Goal: Browse casually

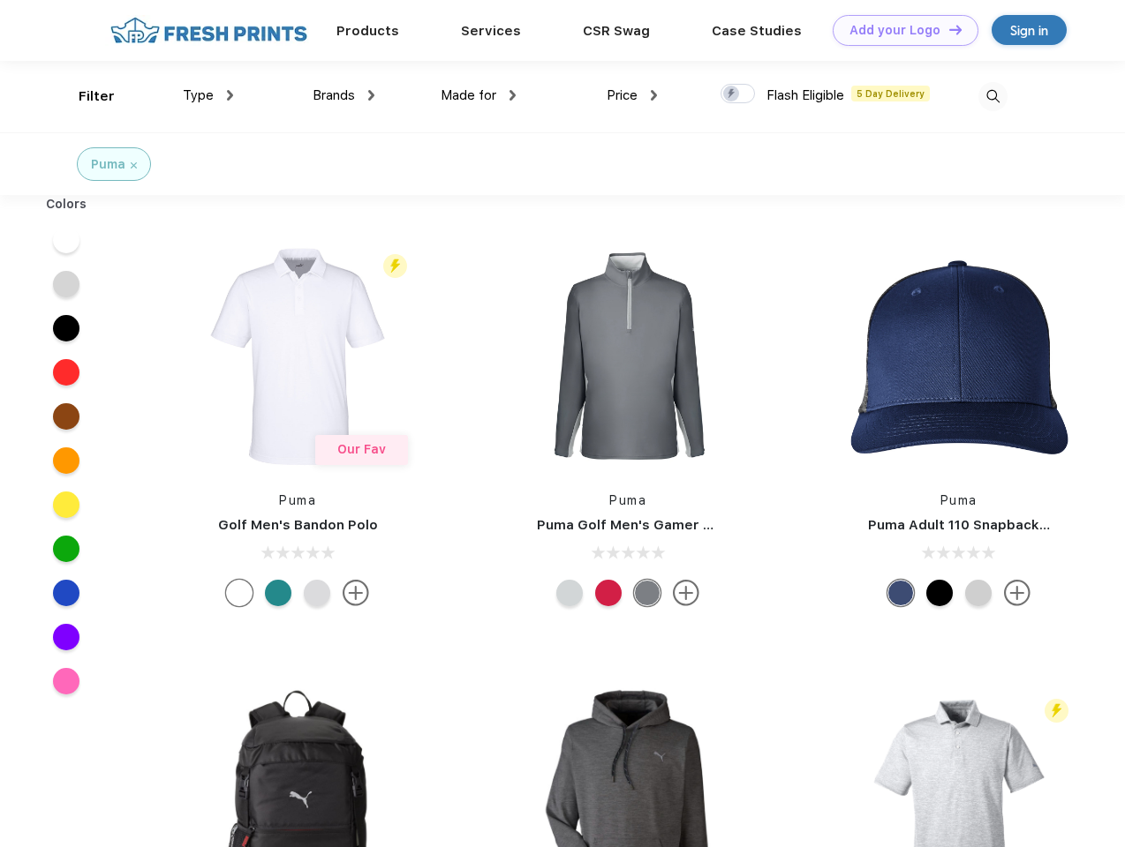
scroll to position [1, 0]
click at [899, 30] on link "Add your Logo Design Tool" at bounding box center [905, 30] width 146 height 31
click at [0, 0] on div "Design Tool" at bounding box center [0, 0] width 0 height 0
click at [947, 29] on link "Add your Logo Design Tool" at bounding box center [905, 30] width 146 height 31
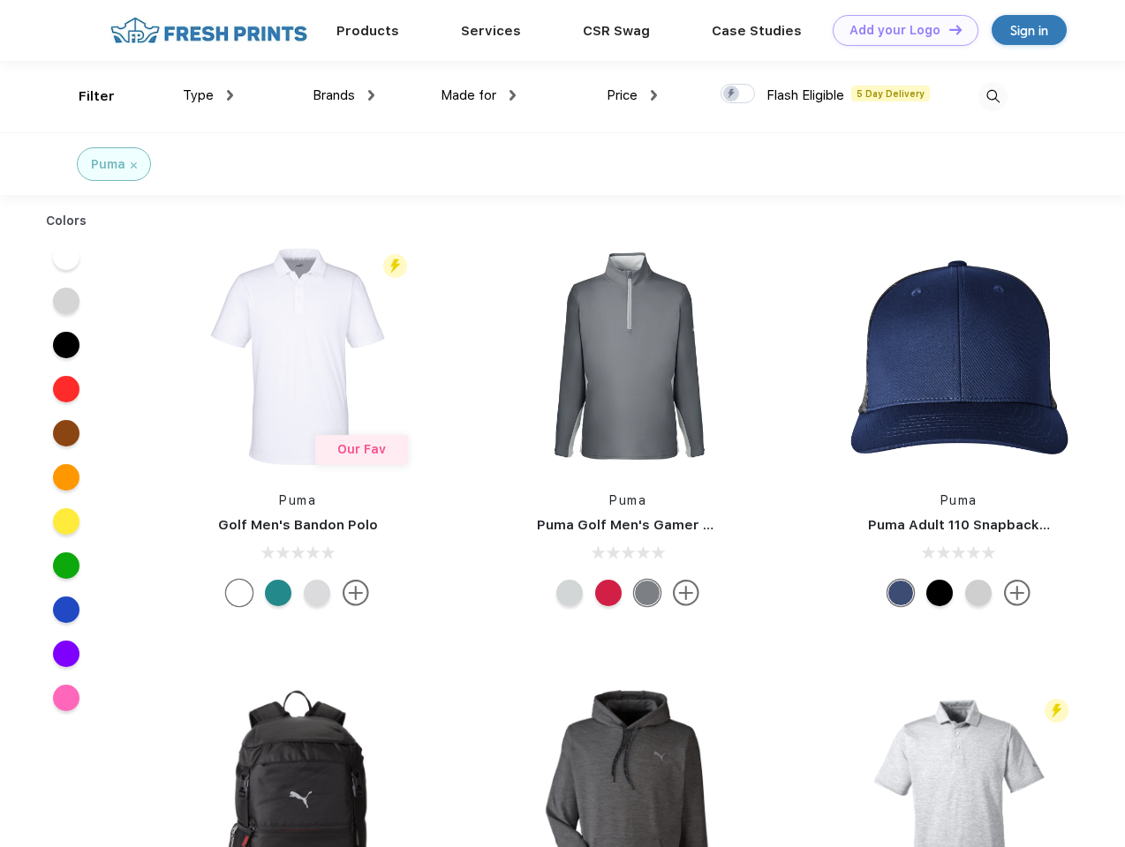
click at [85, 96] on div "Filter" at bounding box center [97, 97] width 36 height 20
click at [208, 95] on span "Type" at bounding box center [198, 95] width 31 height 16
click at [343, 95] on span "Brands" at bounding box center [333, 95] width 42 height 16
click at [478, 95] on span "Made for" at bounding box center [468, 95] width 56 height 16
click at [632, 95] on span "Price" at bounding box center [621, 95] width 31 height 16
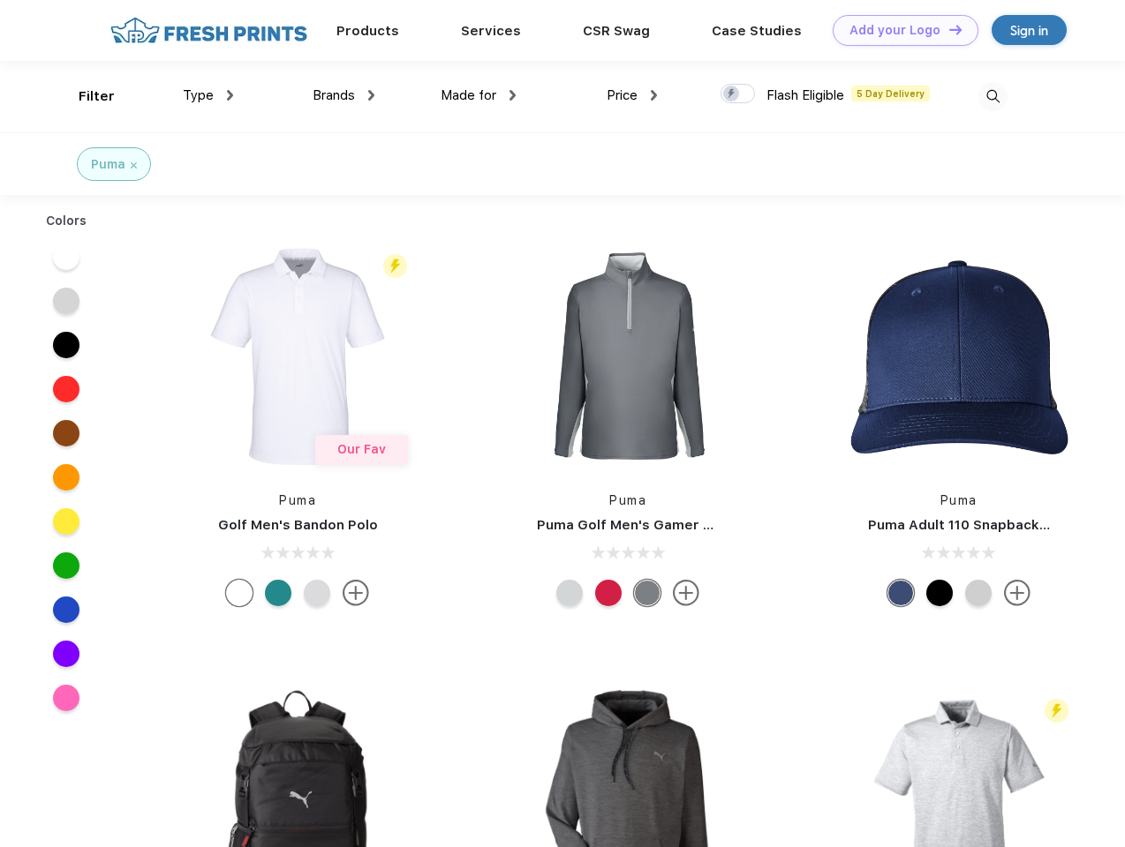
click at [738, 94] on div at bounding box center [737, 93] width 34 height 19
click at [732, 94] on input "checkbox" at bounding box center [725, 88] width 11 height 11
click at [992, 96] on img at bounding box center [992, 96] width 29 height 29
